Goal: Check status: Check status

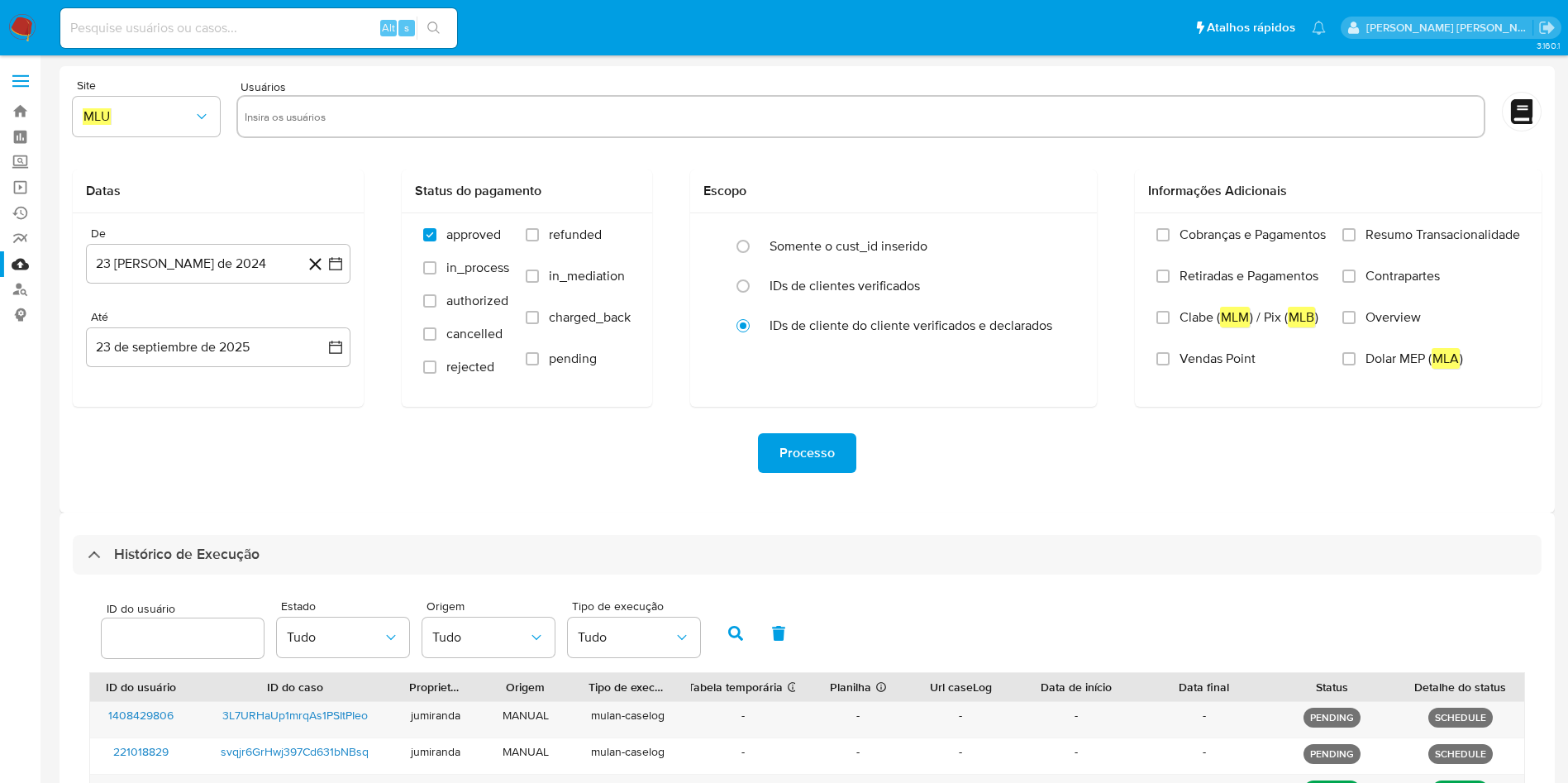
select select "10"
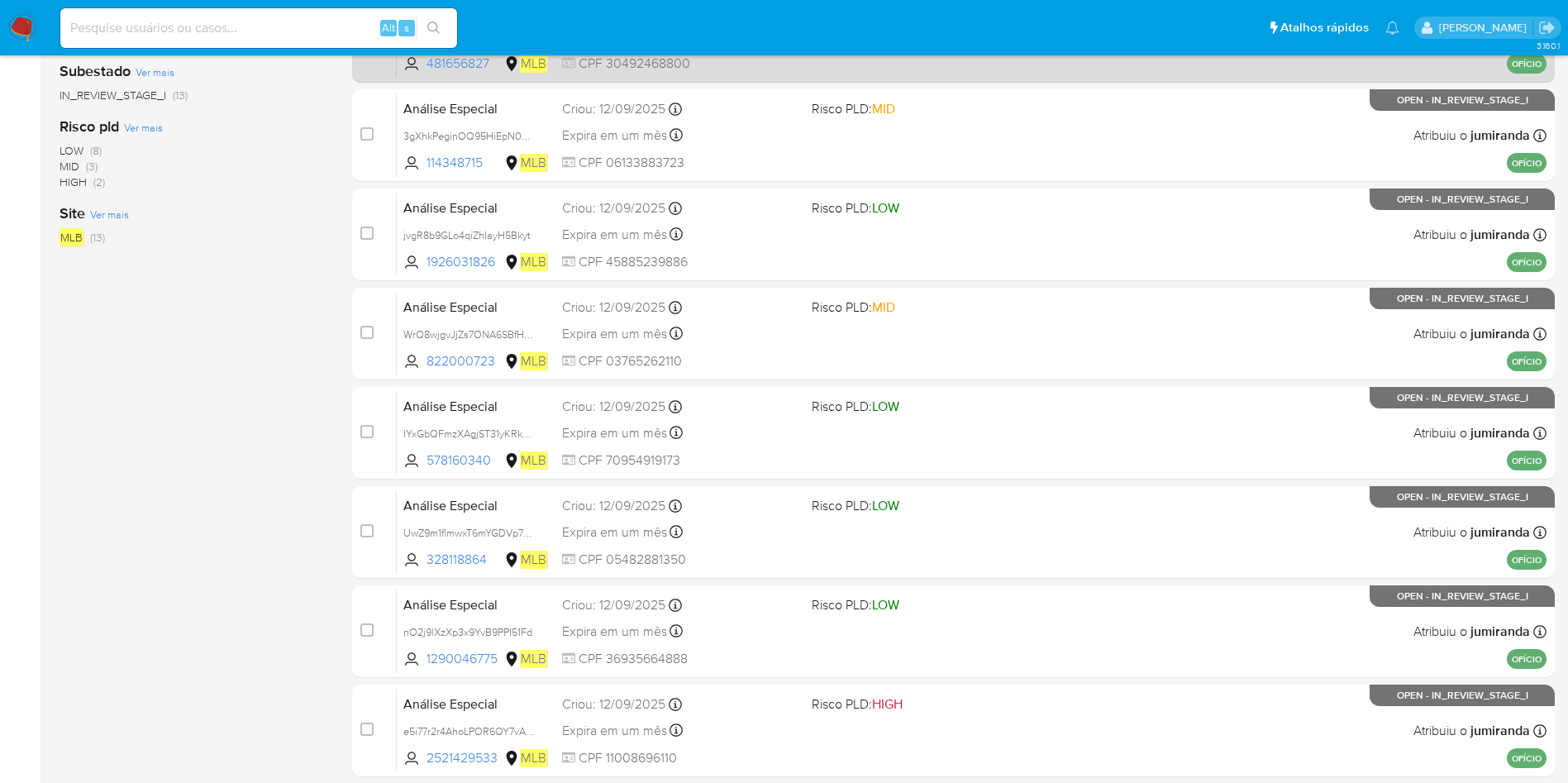
scroll to position [496, 0]
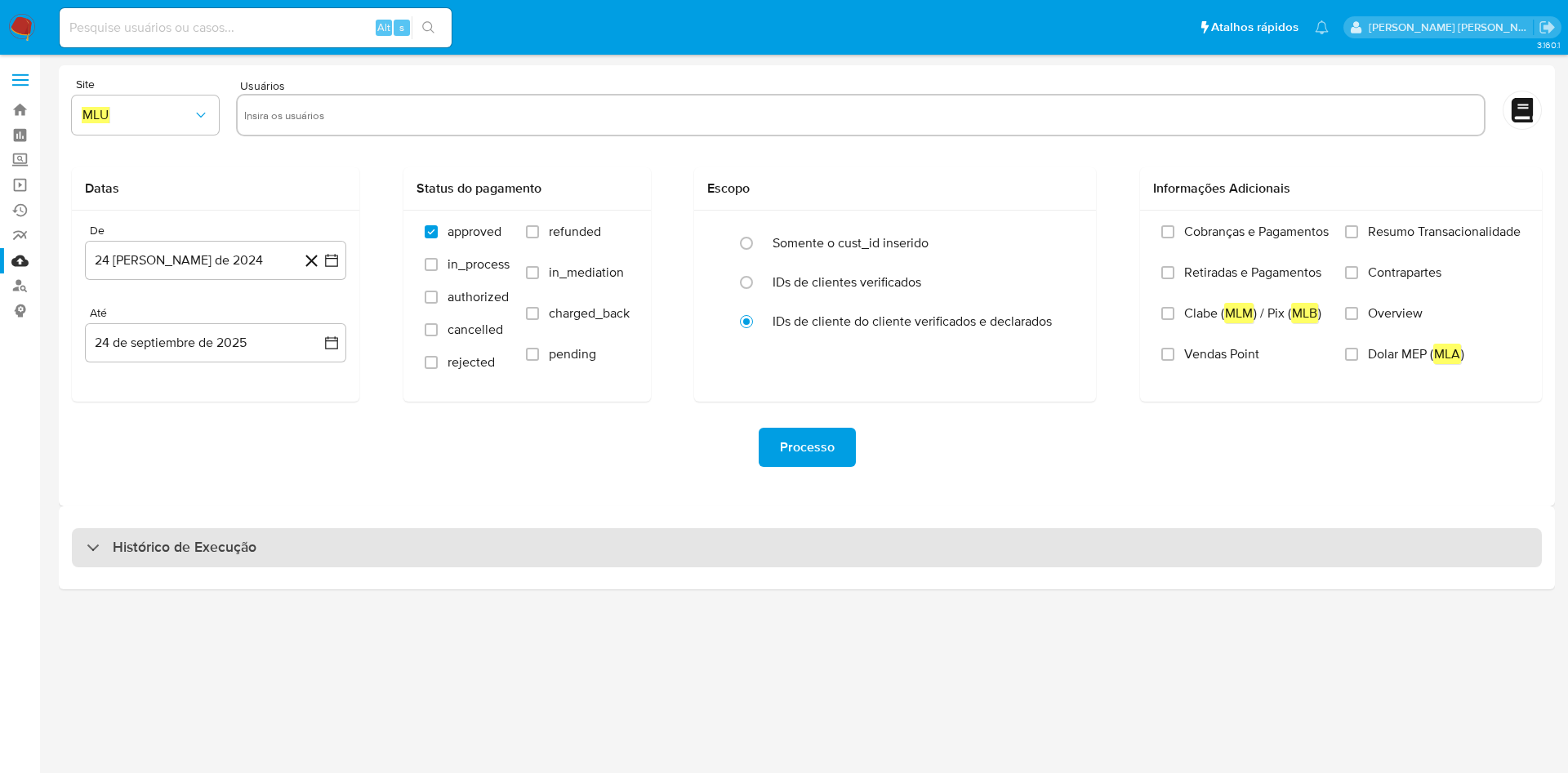
click at [529, 537] on div "Histórico de Execução" at bounding box center [807, 548] width 1469 height 39
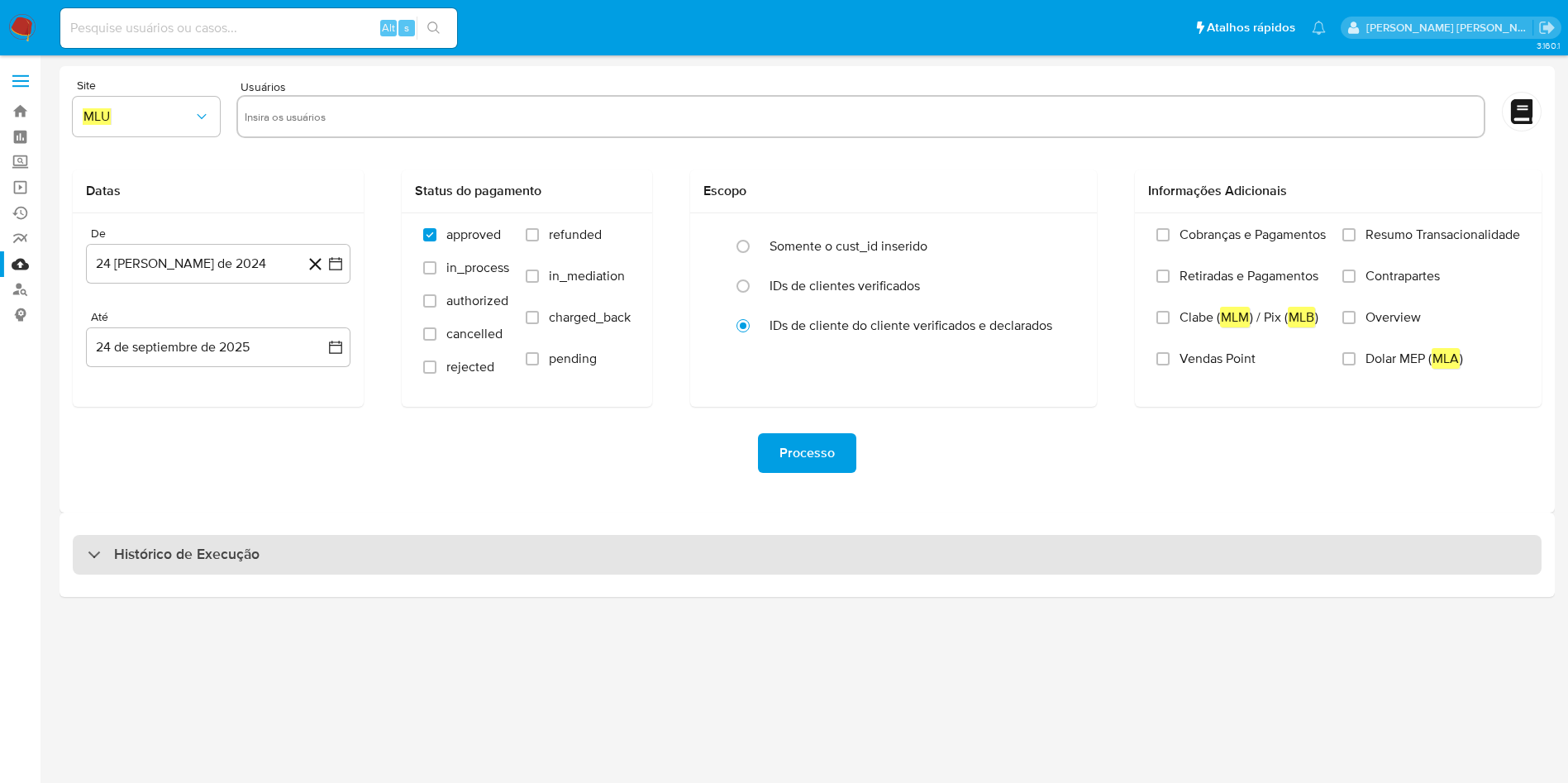
select select "10"
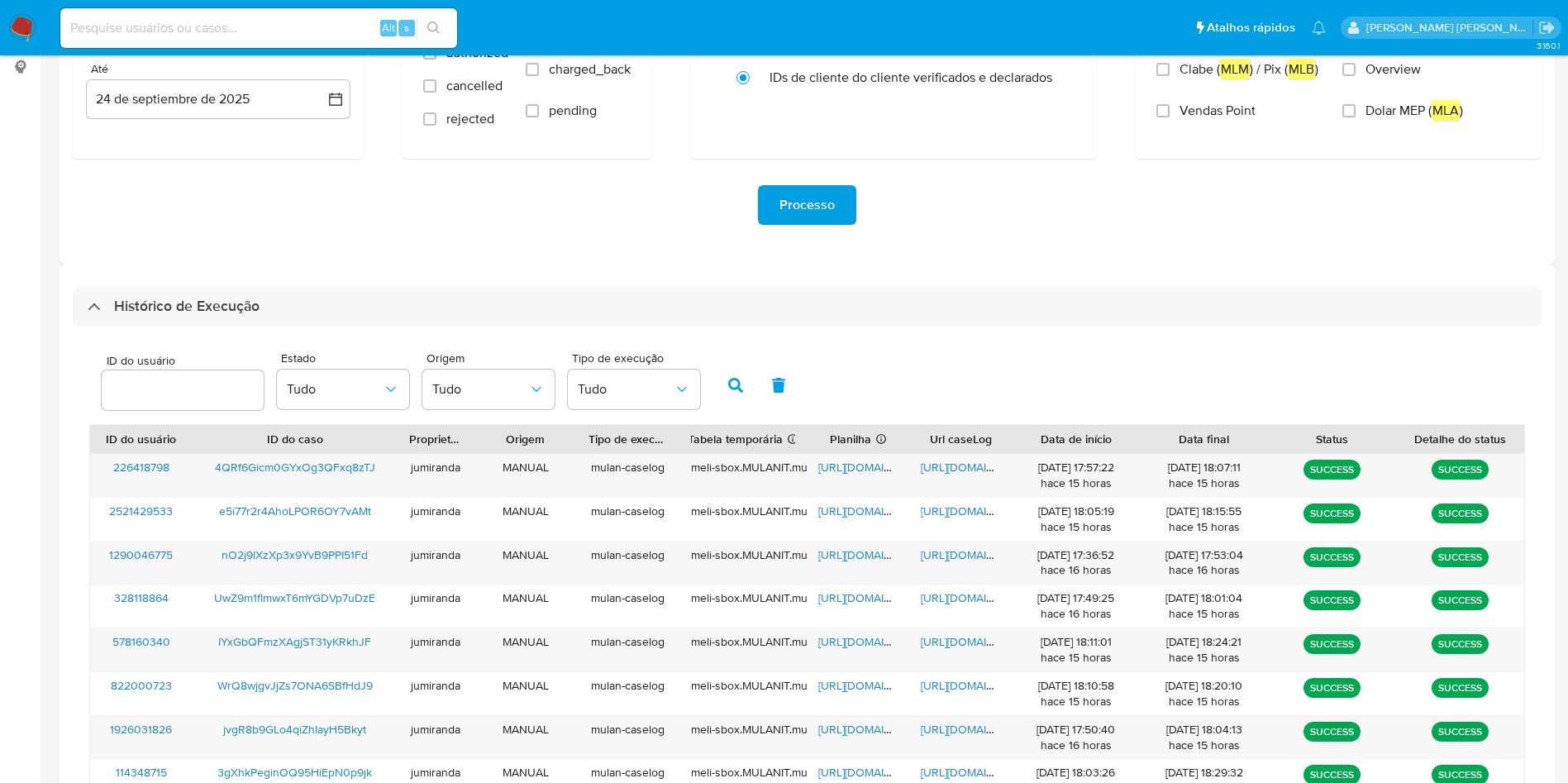
scroll to position [496, 0]
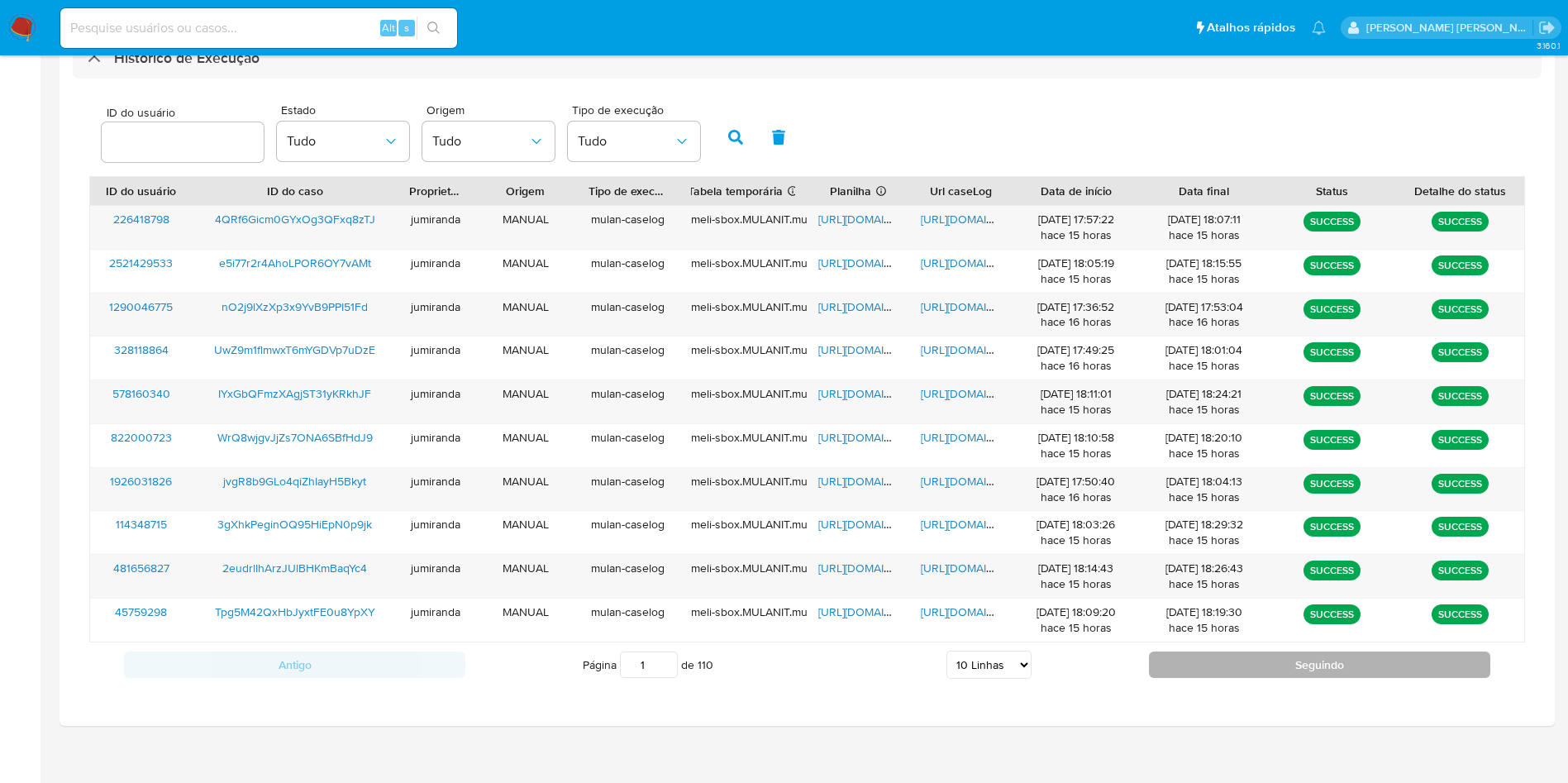
click at [1248, 661] on button "Seguindo" at bounding box center [1319, 664] width 342 height 26
type input "2"
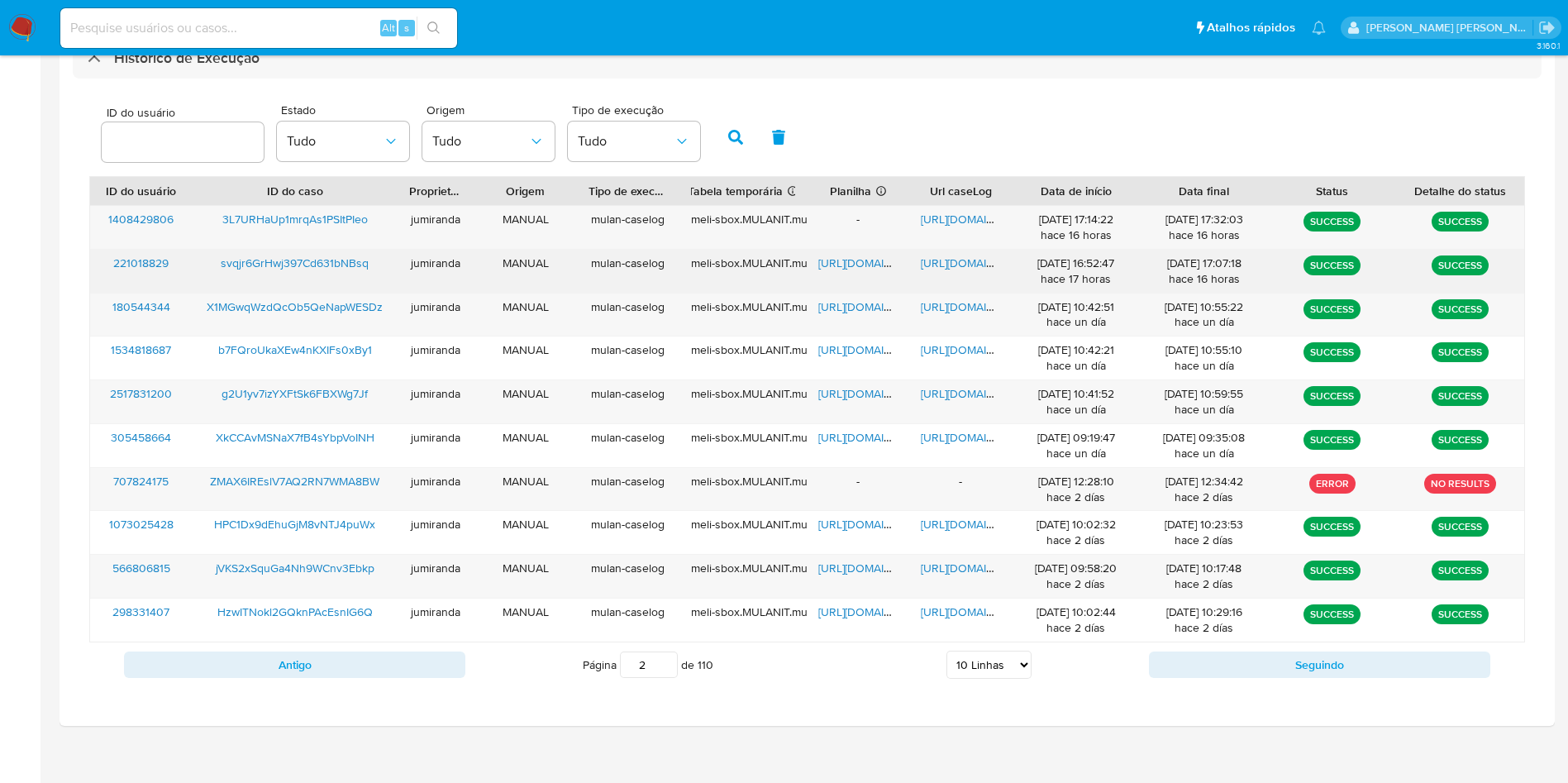
click at [348, 274] on div "svqjr6GrHwj397Cd631bNBsq" at bounding box center [294, 271] width 205 height 43
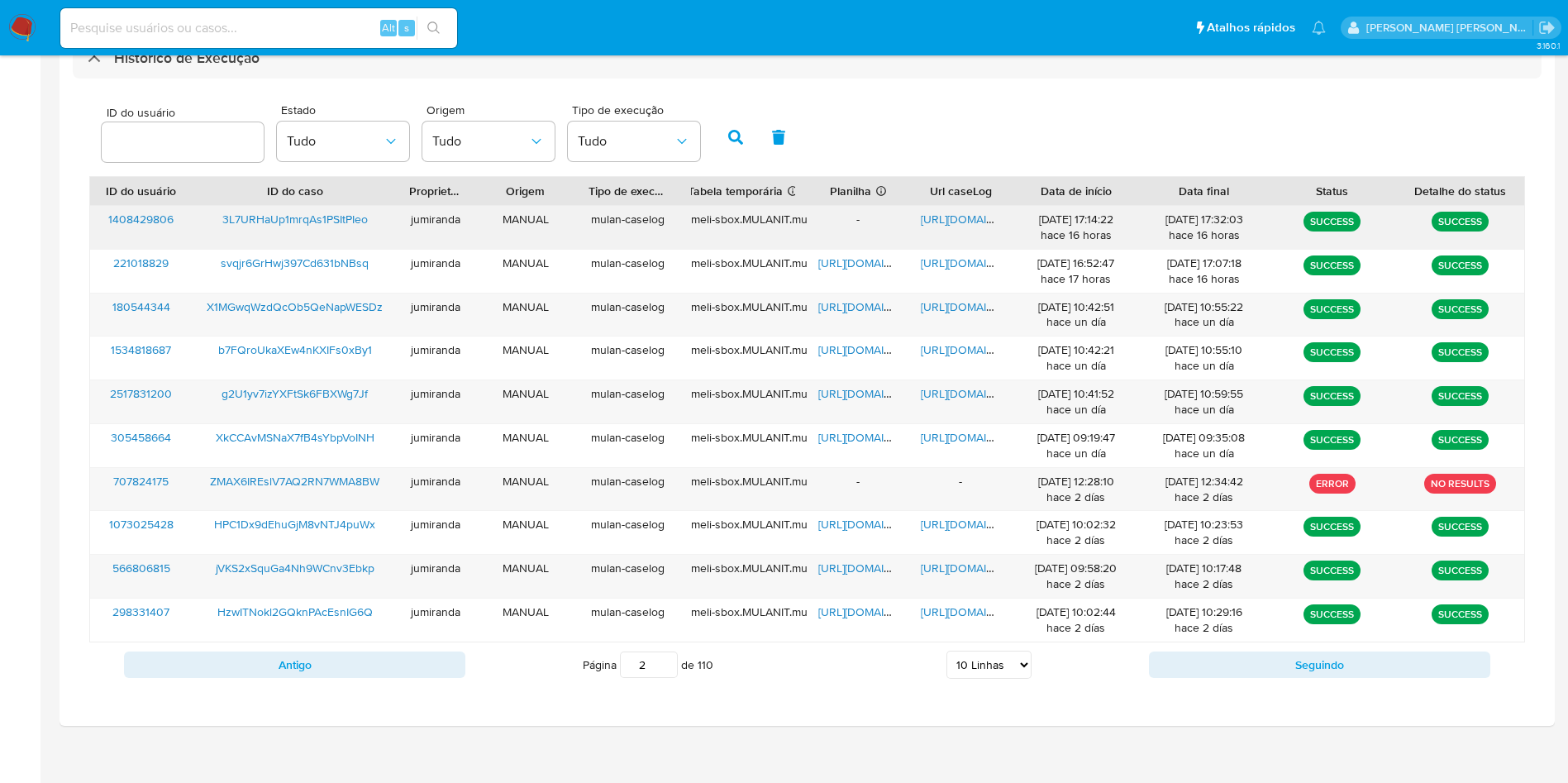
click at [336, 232] on div "3L7URHaUp1mrqAs1PSItPIeo" at bounding box center [294, 227] width 205 height 43
click at [948, 221] on span "https://docs.google.com/document/d/19IfC-RmEJPS5h8DecvYauy6ew5VjRAZUGv5bf23287w…" at bounding box center [977, 219] width 114 height 17
click at [345, 224] on span "3L7URHaUp1mrqAs1PSItPIeo" at bounding box center [295, 219] width 146 height 17
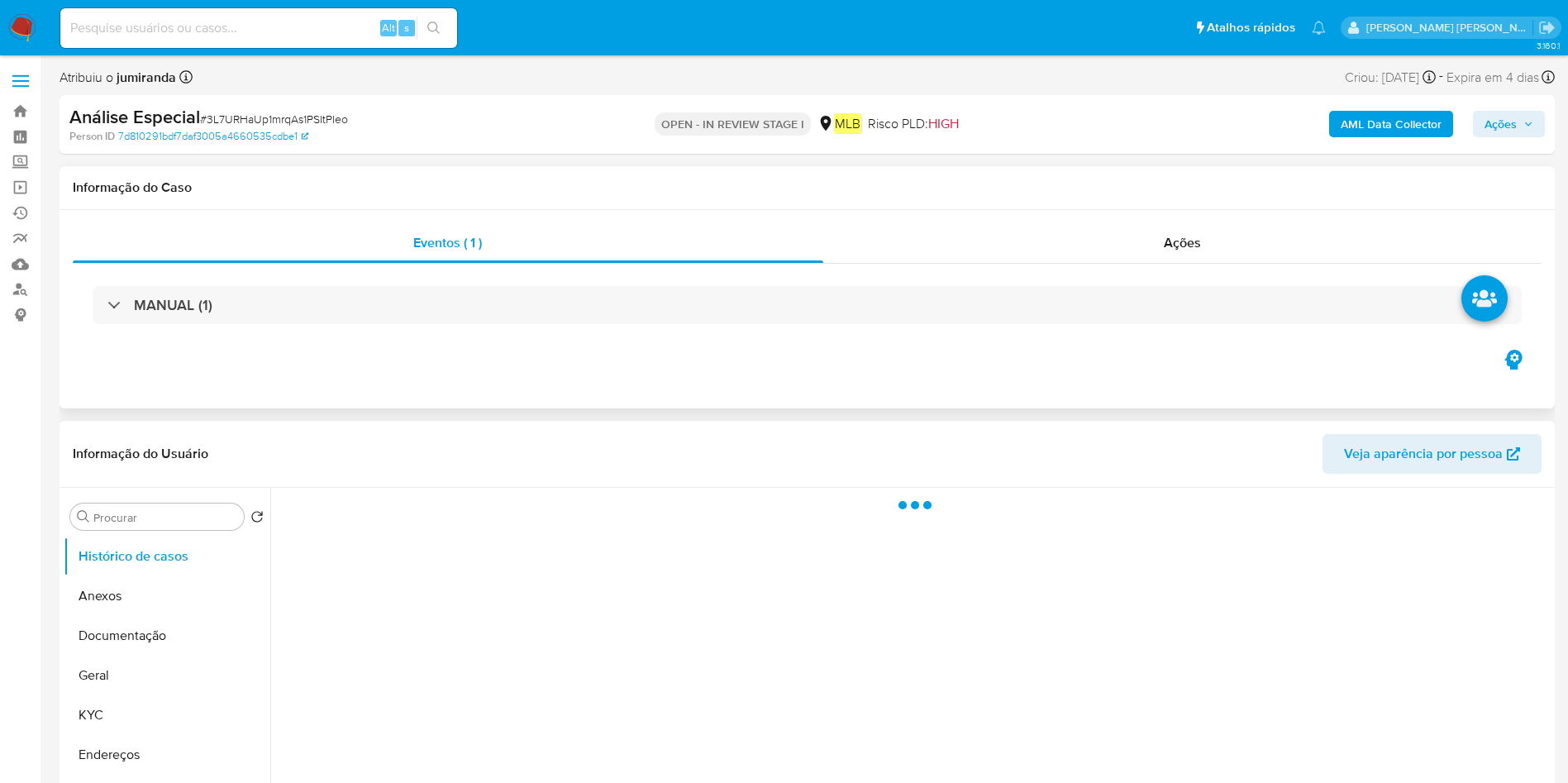
select select "10"
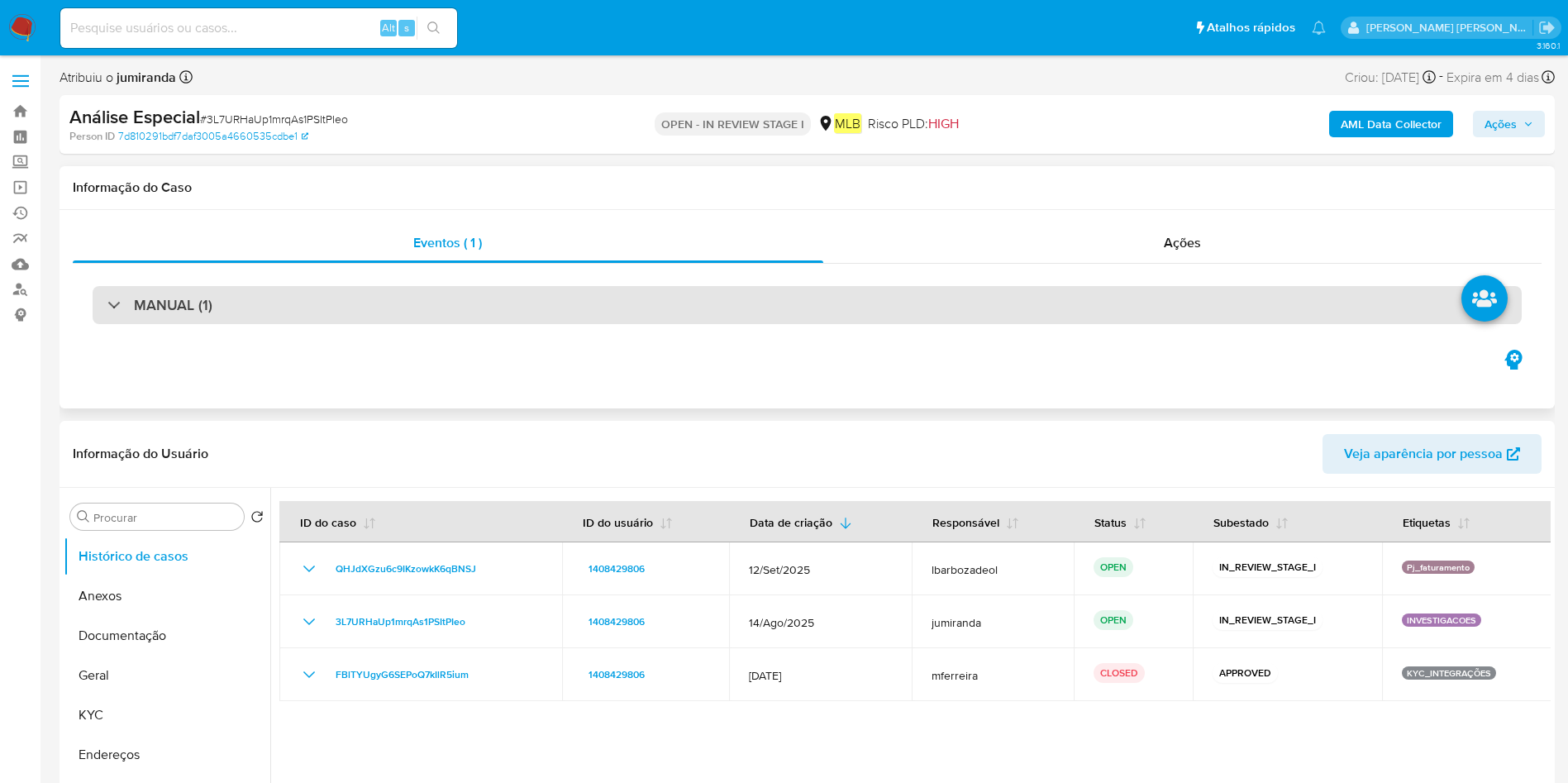
click at [494, 317] on div "MANUAL (1)" at bounding box center [807, 305] width 1429 height 38
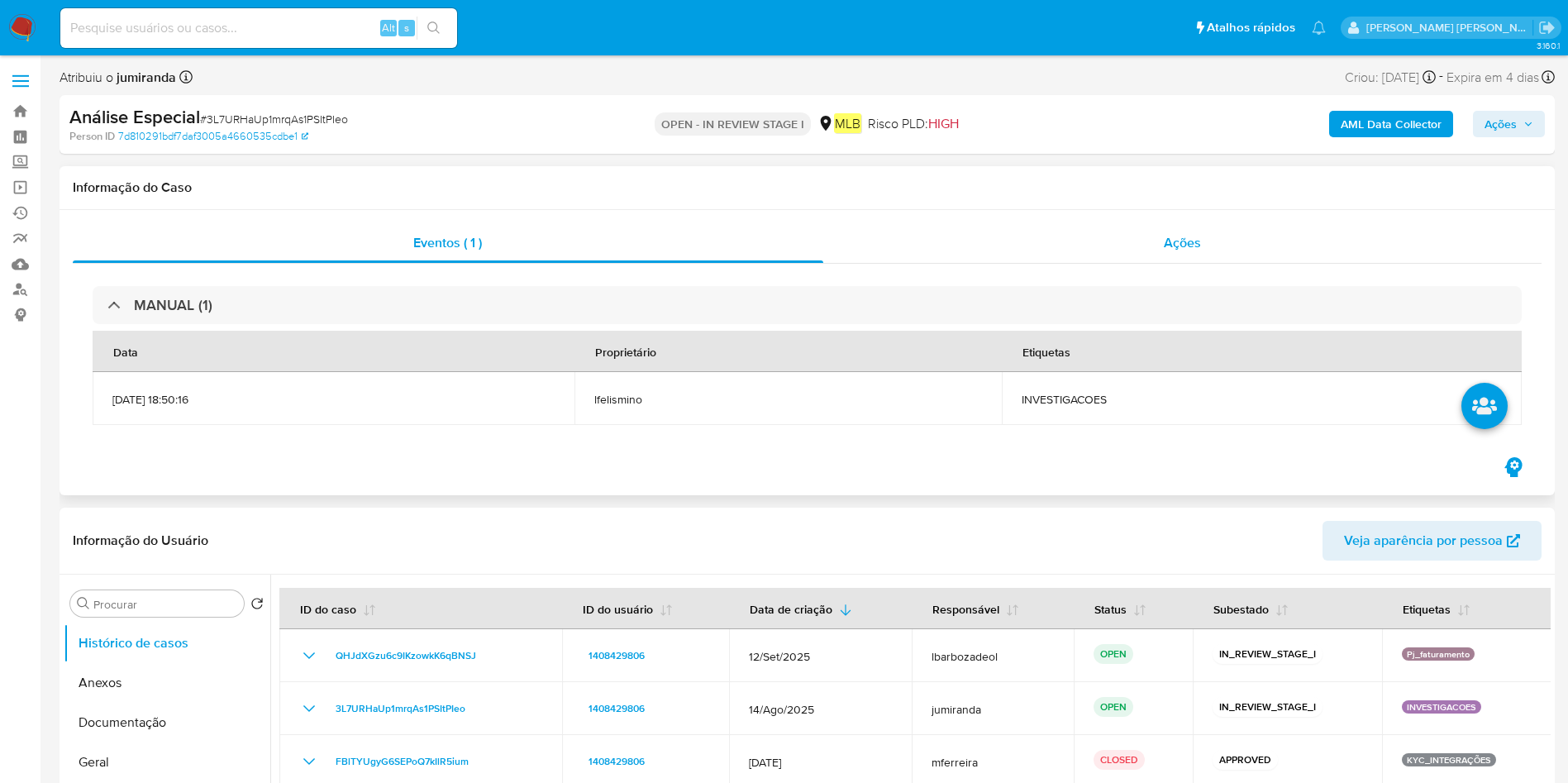
click at [1159, 248] on div "Ações" at bounding box center [1183, 243] width 719 height 40
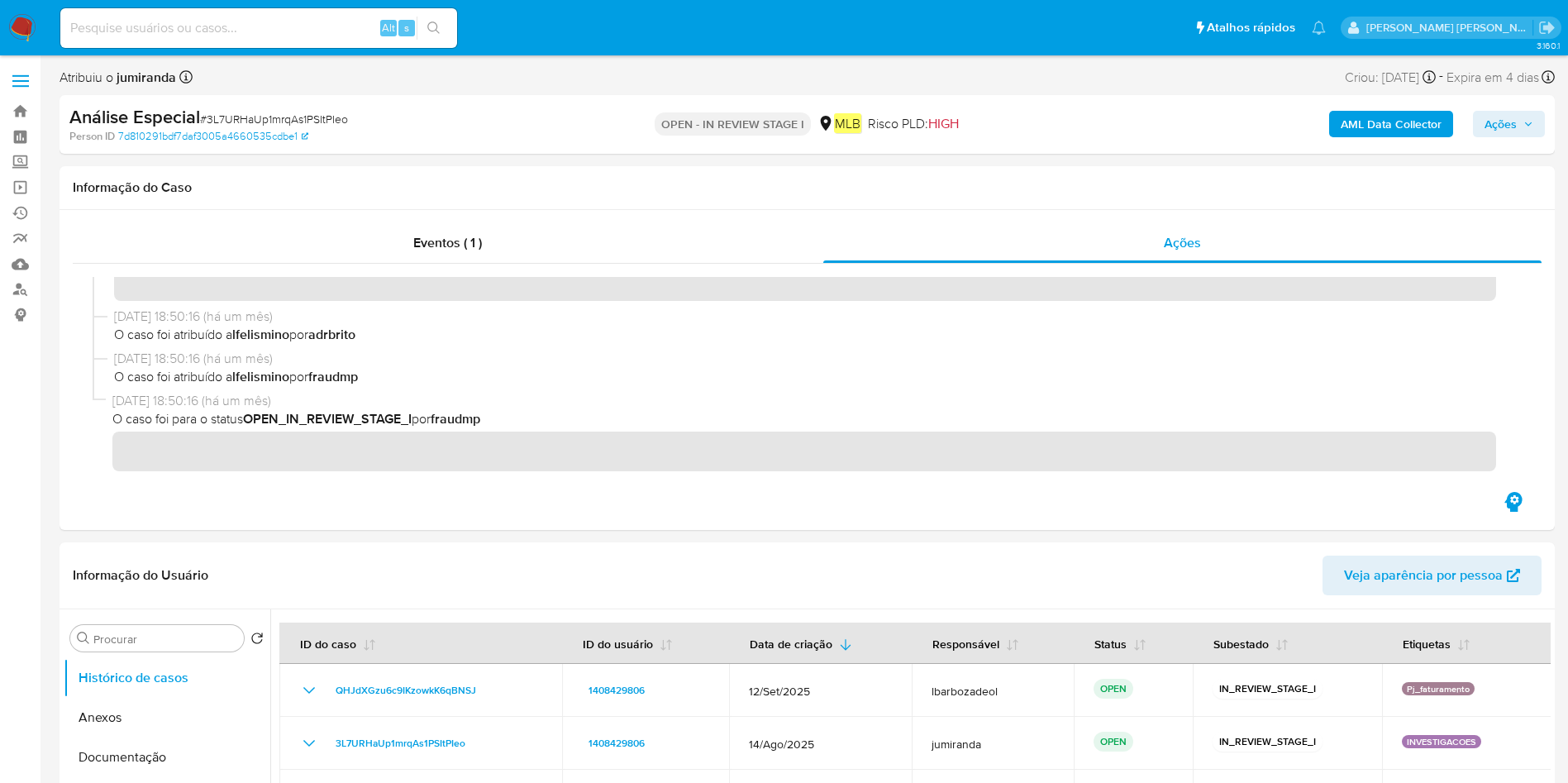
scroll to position [386, 0]
